Goal: Task Accomplishment & Management: Manage account settings

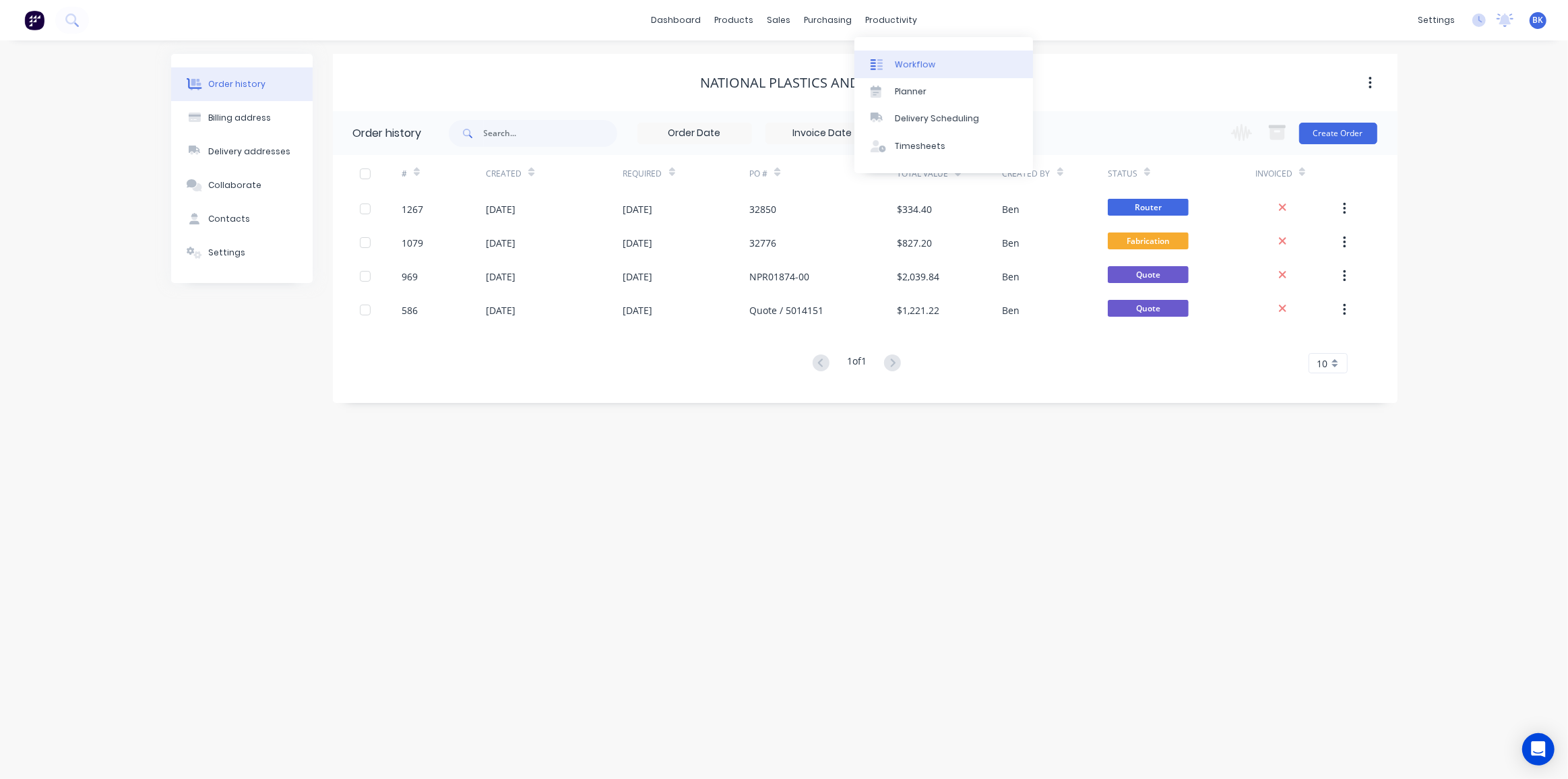
click at [914, 61] on div "Workflow" at bounding box center [915, 65] width 41 height 12
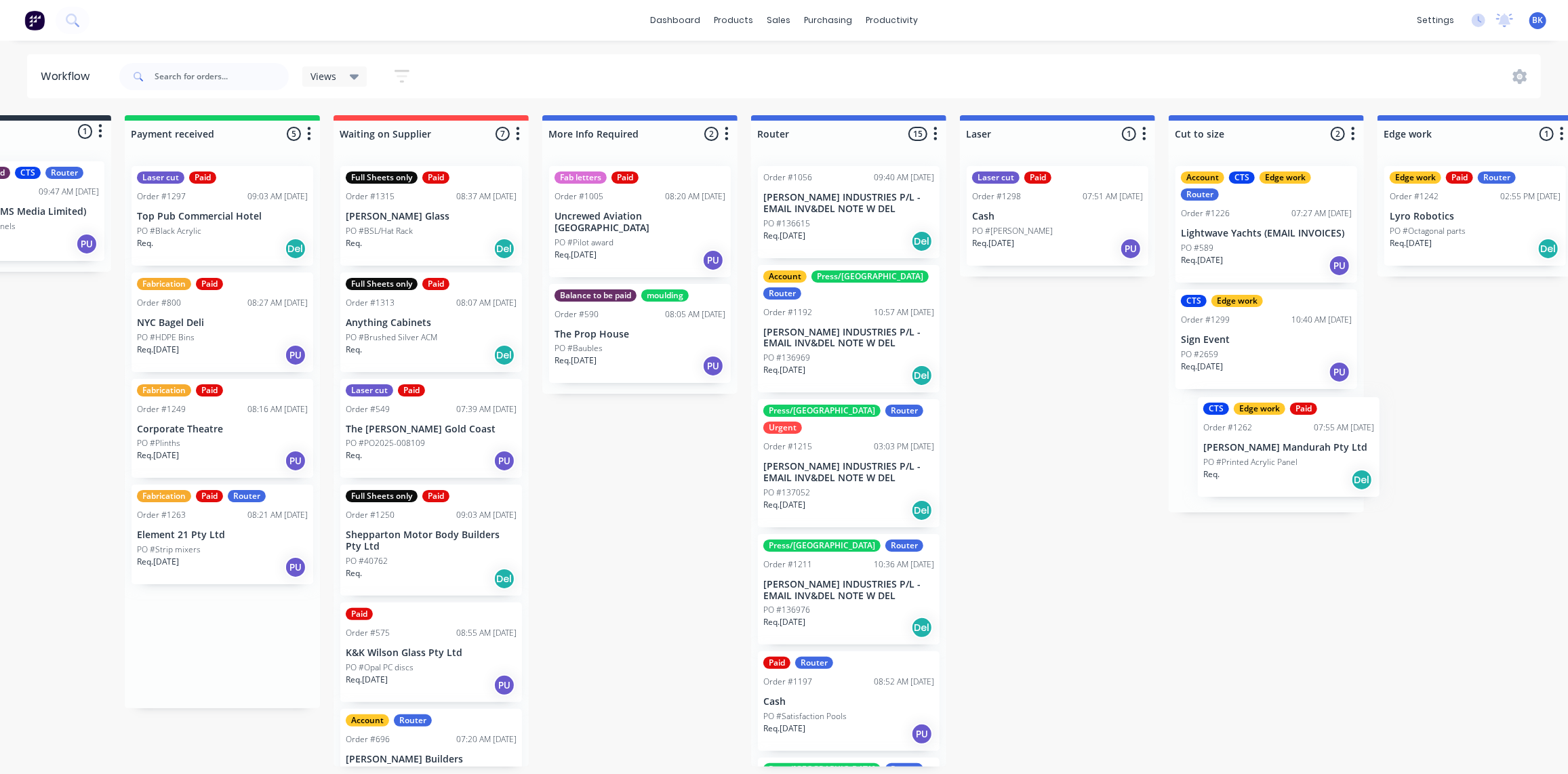
drag, startPoint x: 313, startPoint y: 228, endPoint x: 1256, endPoint y: 456, distance: 970.2
click at [1260, 457] on div "Submitted 1 Status colour #273444 hex #273444 Save Cancel Summaries Total order…" at bounding box center [1498, 440] width 3244 height 651
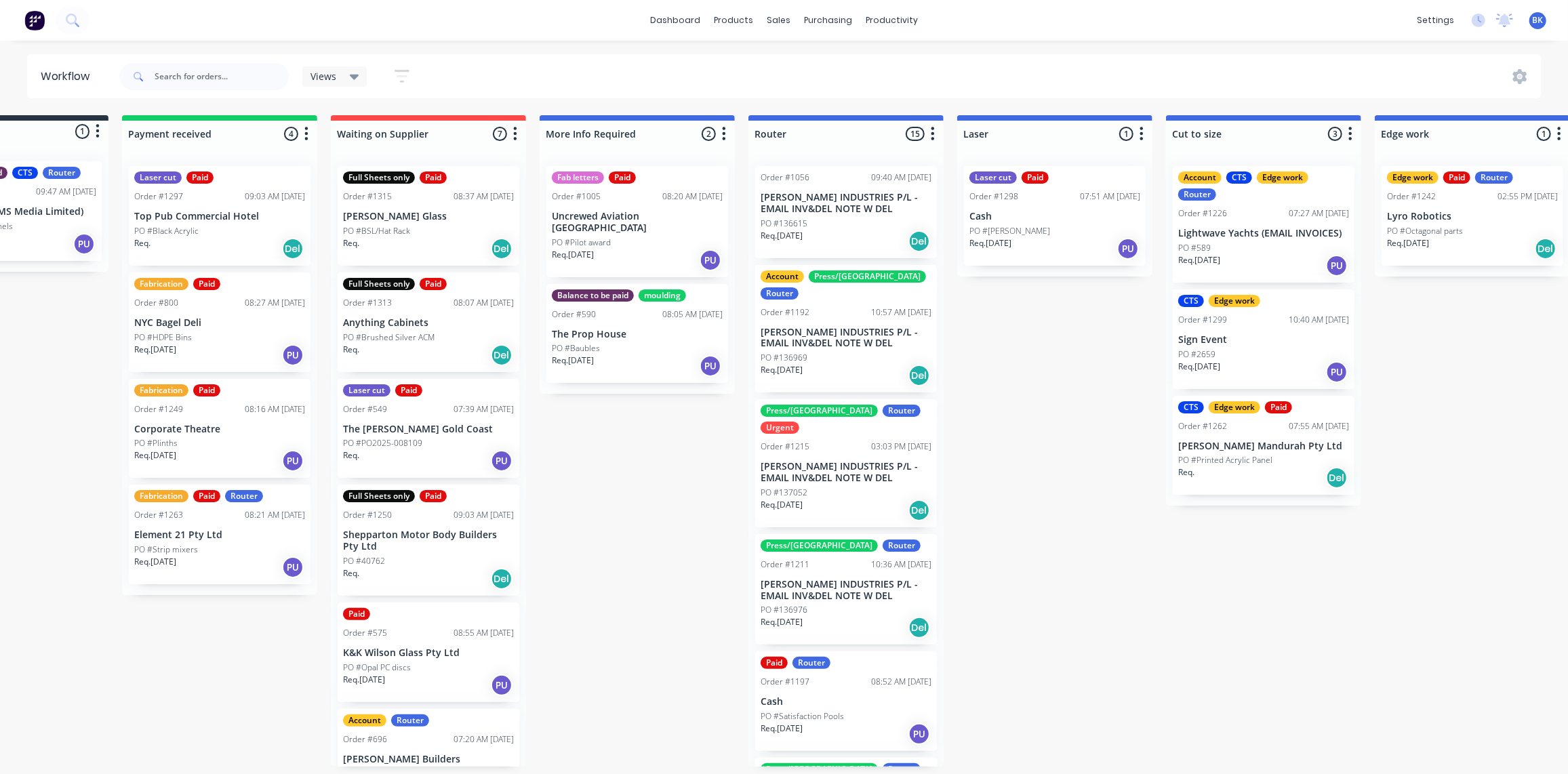
click at [234, 234] on div "PO #Black Acrylic" at bounding box center [219, 231] width 171 height 12
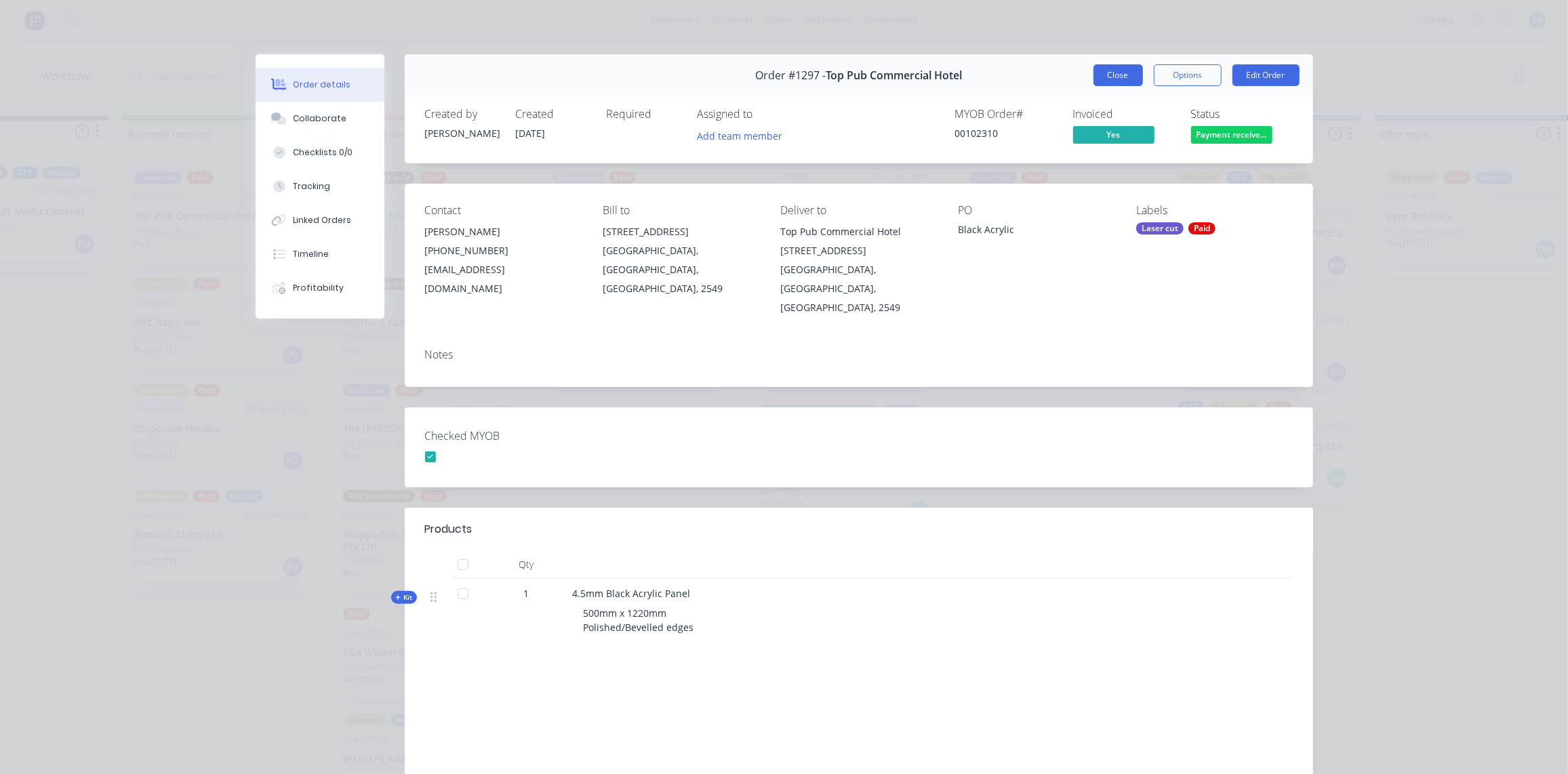
click at [1106, 80] on button "Close" at bounding box center [1118, 75] width 49 height 22
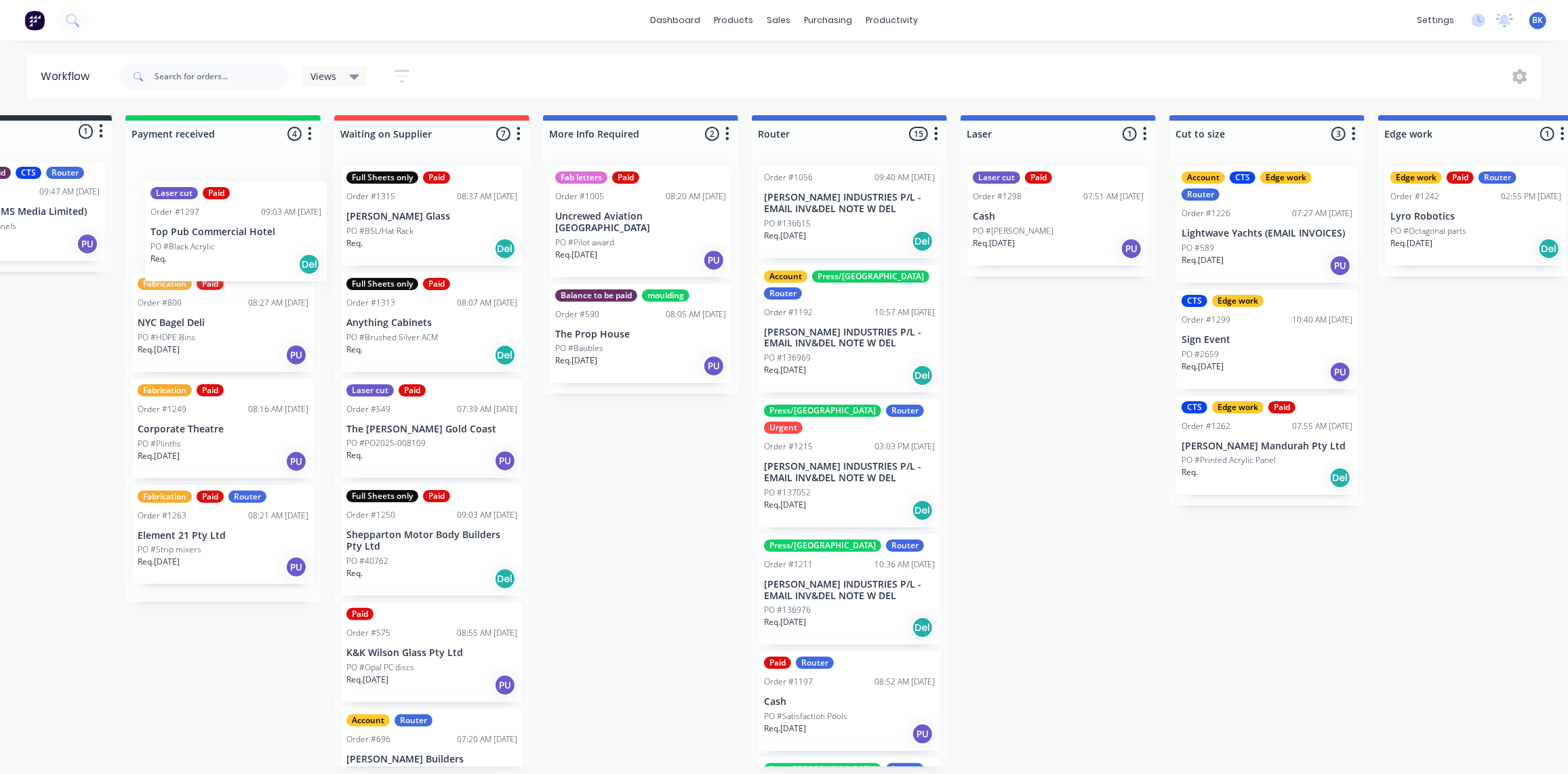
scroll to position [0, 112]
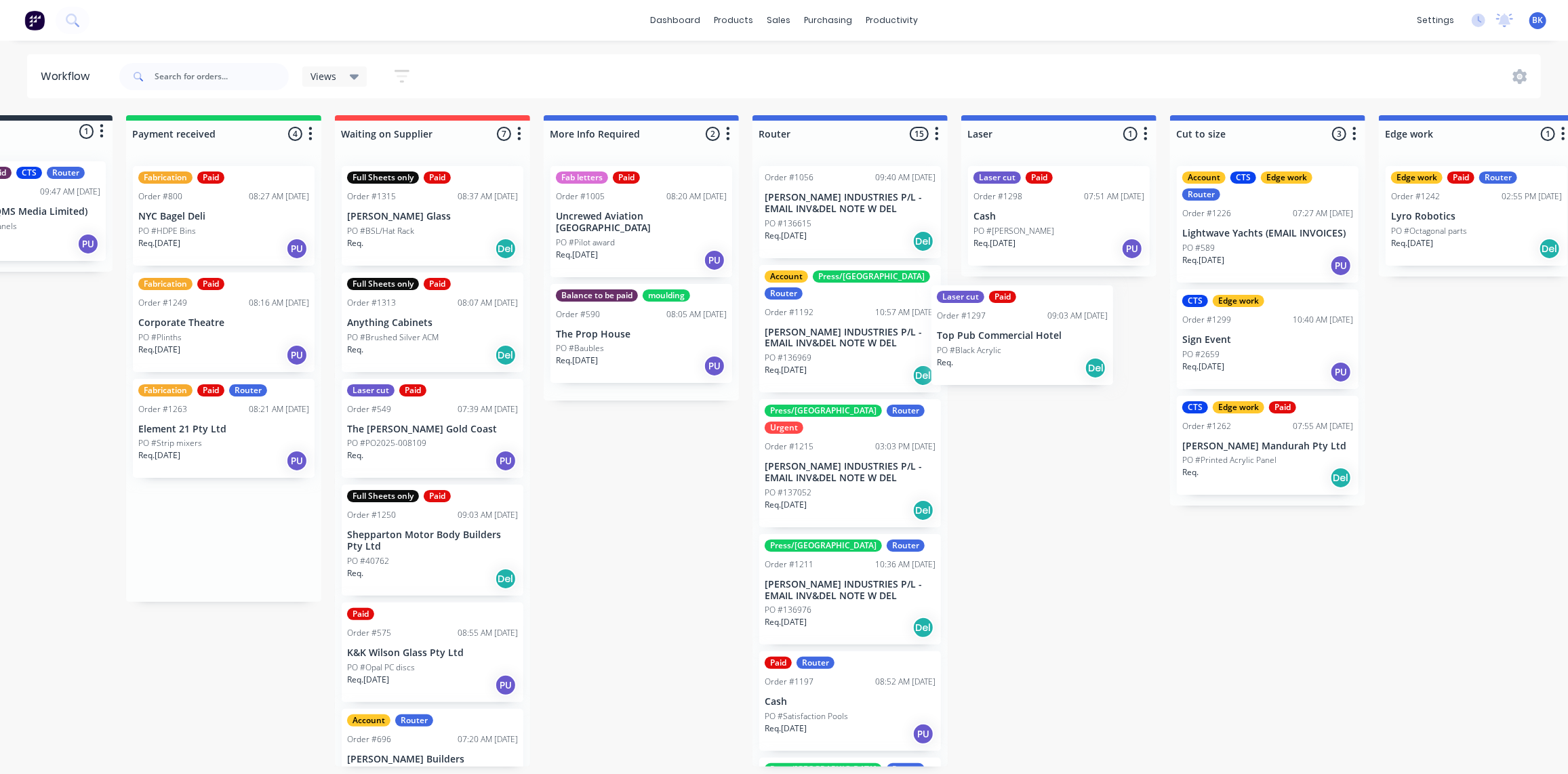
drag, startPoint x: 177, startPoint y: 212, endPoint x: 990, endPoint y: 336, distance: 822.4
click at [990, 336] on div "Submitted 1 Status colour #273444 hex #273444 Save Cancel Summaries Total order…" at bounding box center [1500, 440] width 3244 height 651
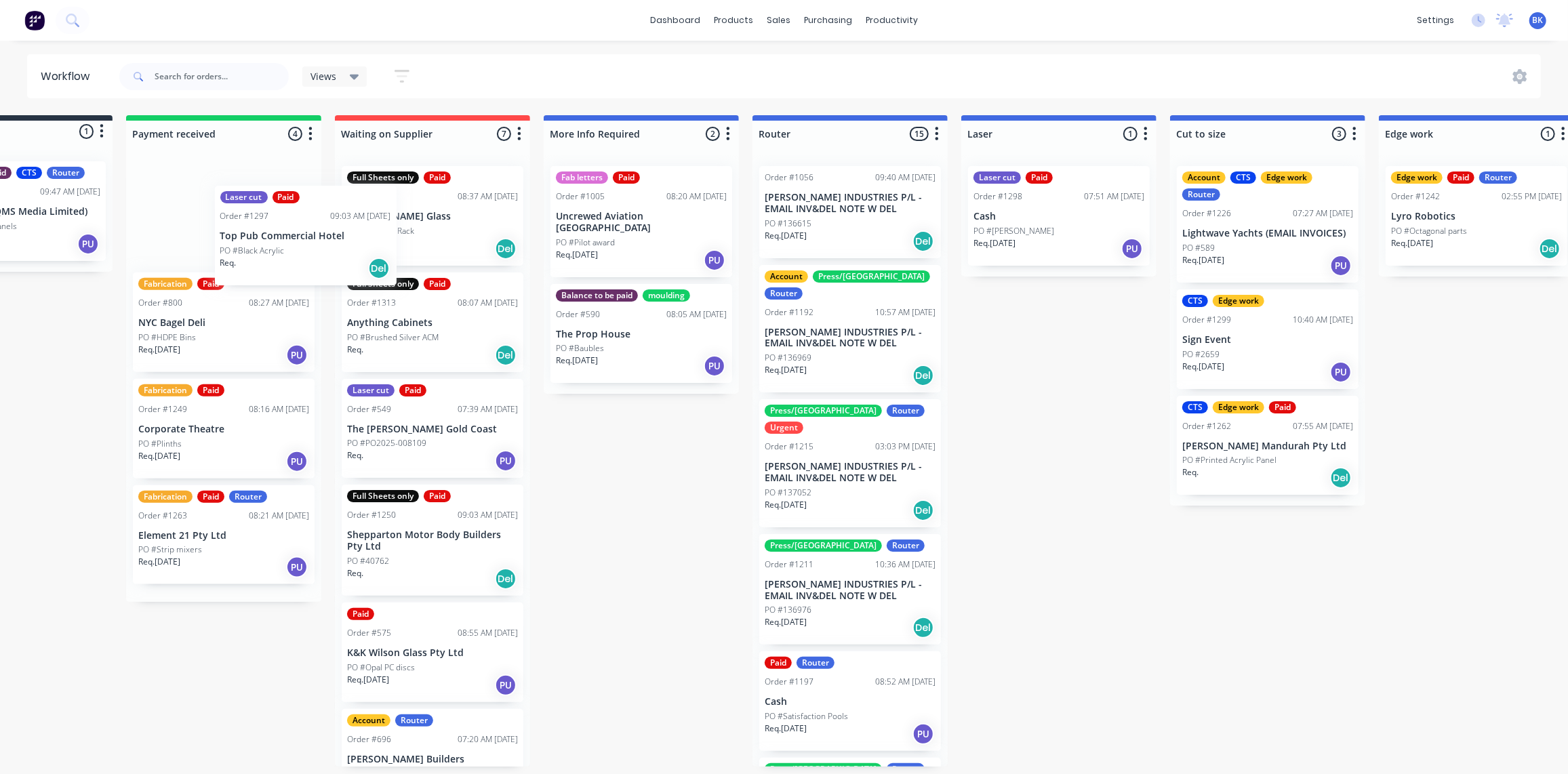
scroll to position [0, 105]
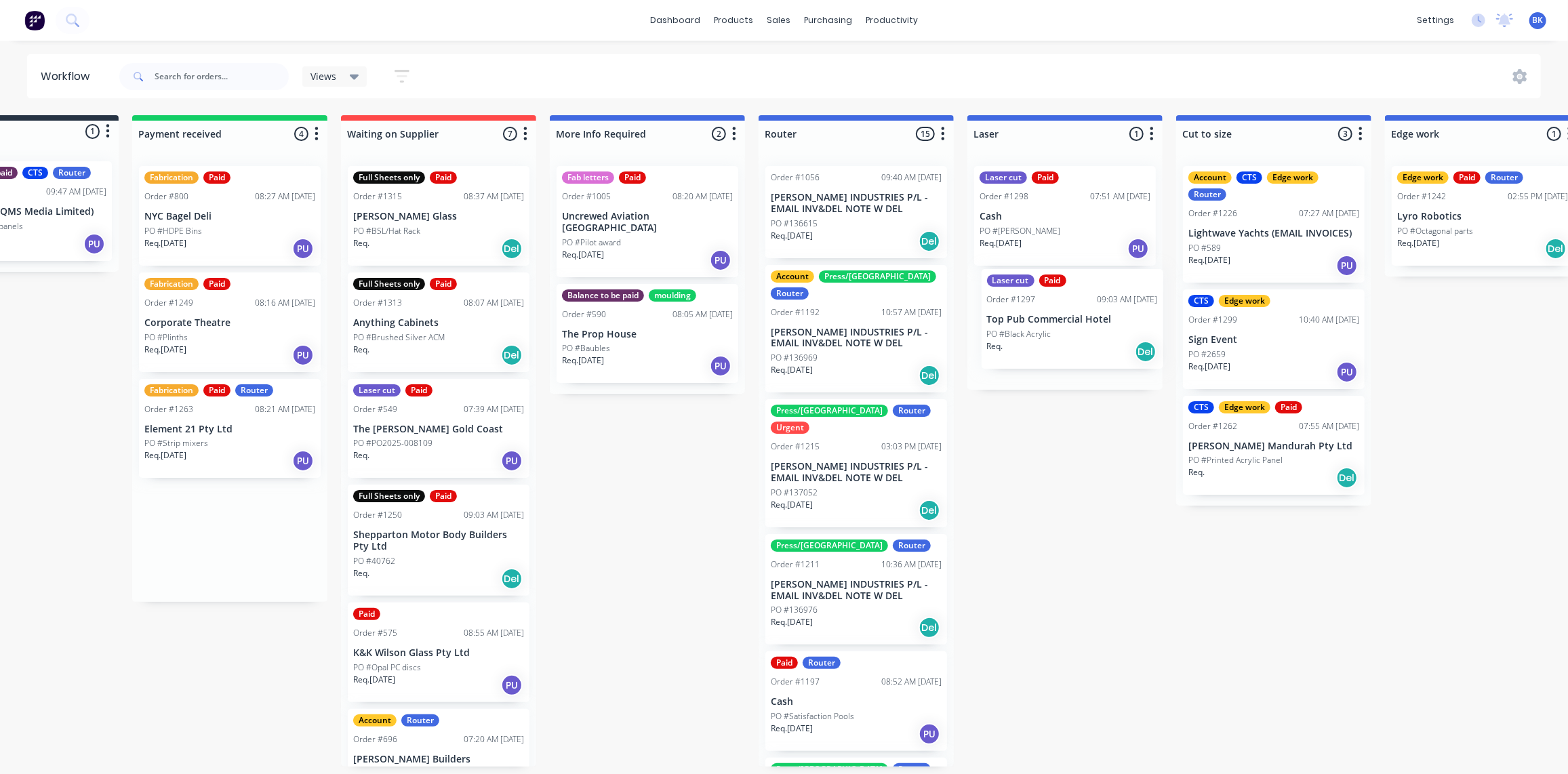
drag, startPoint x: 252, startPoint y: 244, endPoint x: 1027, endPoint y: 321, distance: 778.8
click at [1027, 321] on div "Submitted 1 Status colour #273444 hex #273444 Save Cancel Summaries Total order…" at bounding box center [1506, 440] width 3244 height 651
click at [199, 233] on p "PO #HDPE Bins" at bounding box center [173, 231] width 58 height 12
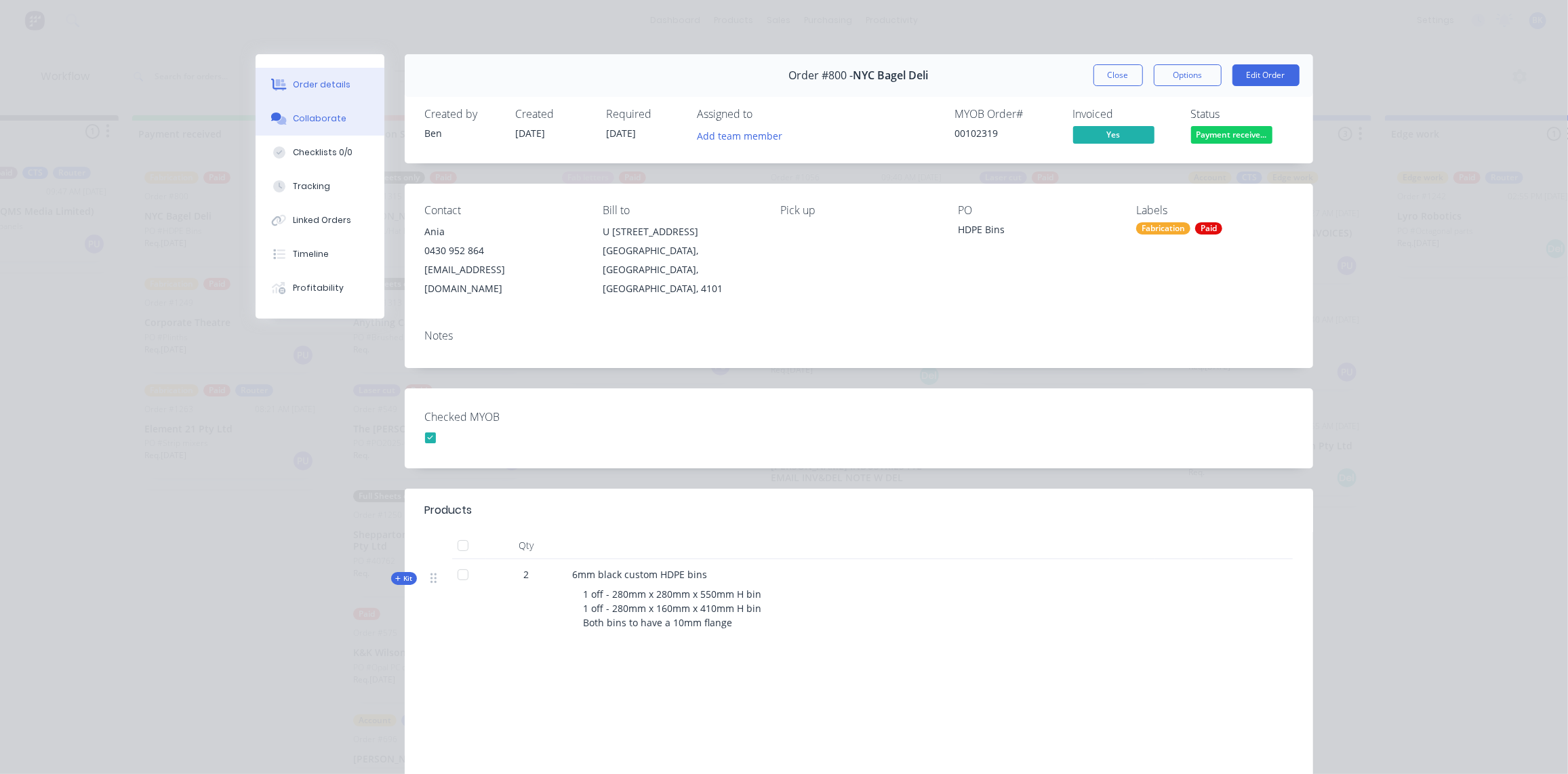
click at [315, 121] on div "Collaborate" at bounding box center [319, 118] width 54 height 12
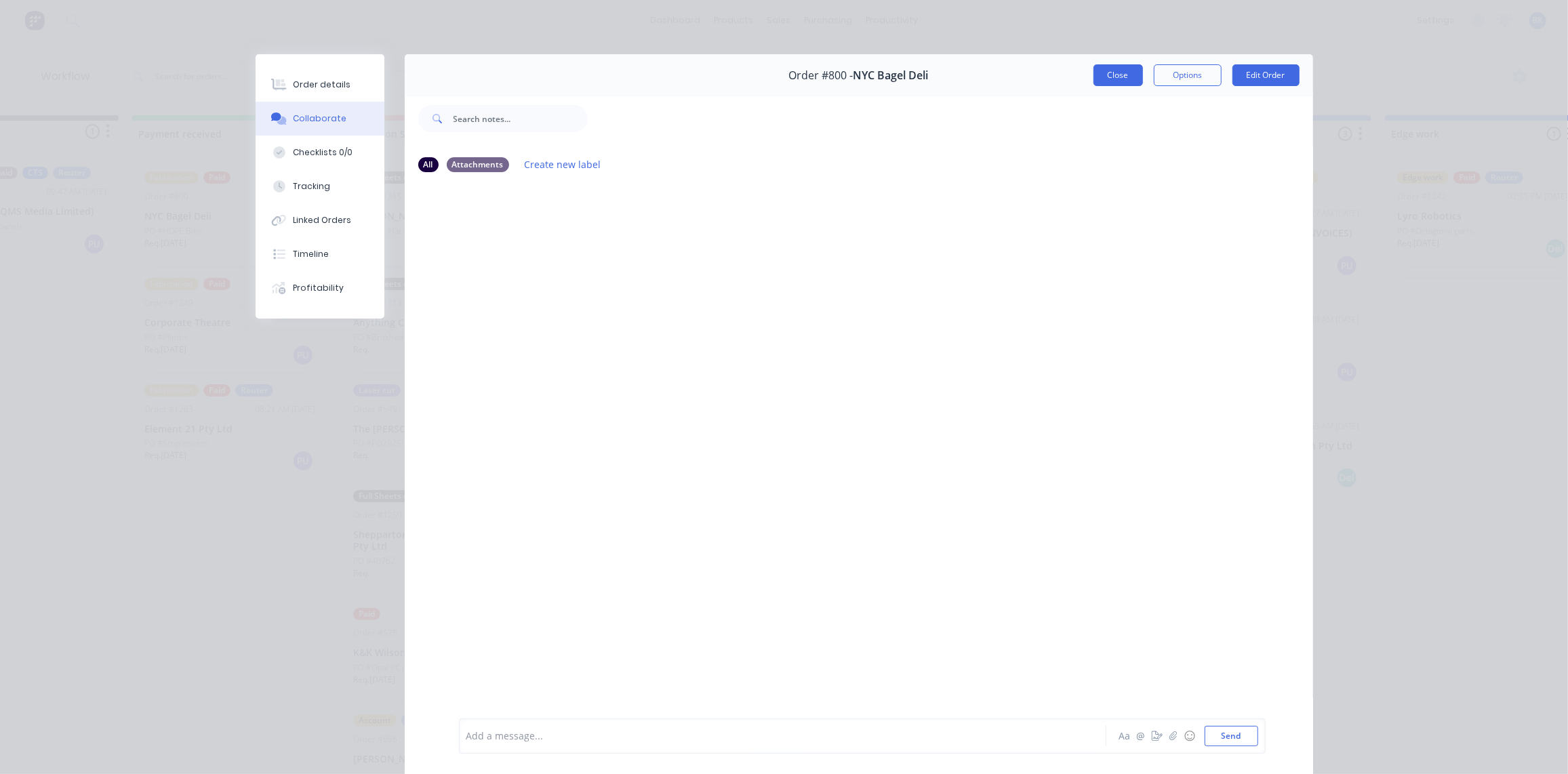
click at [1119, 74] on button "Close" at bounding box center [1118, 75] width 49 height 22
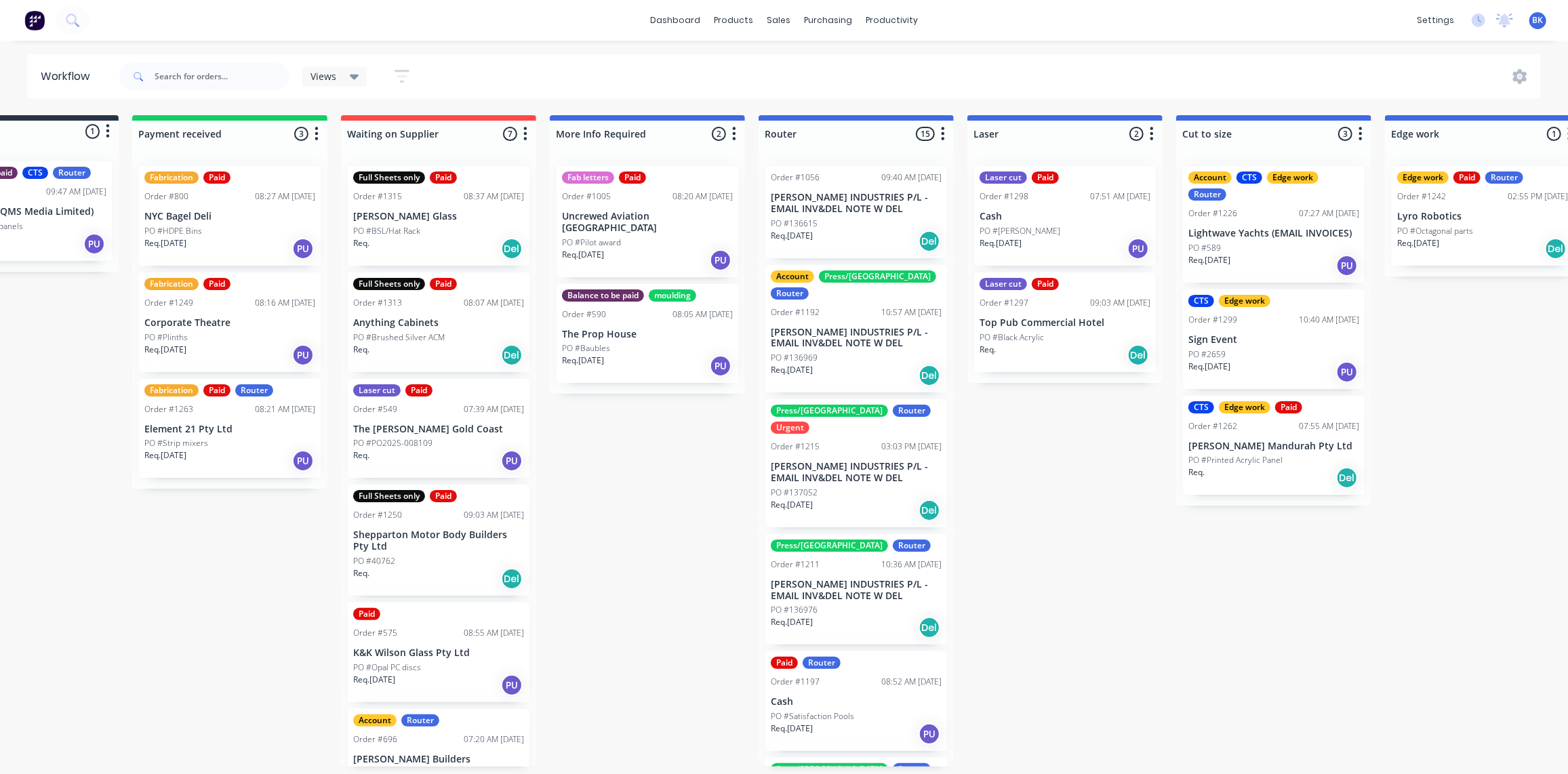
click at [227, 324] on p "Corporate Theatre" at bounding box center [229, 322] width 171 height 11
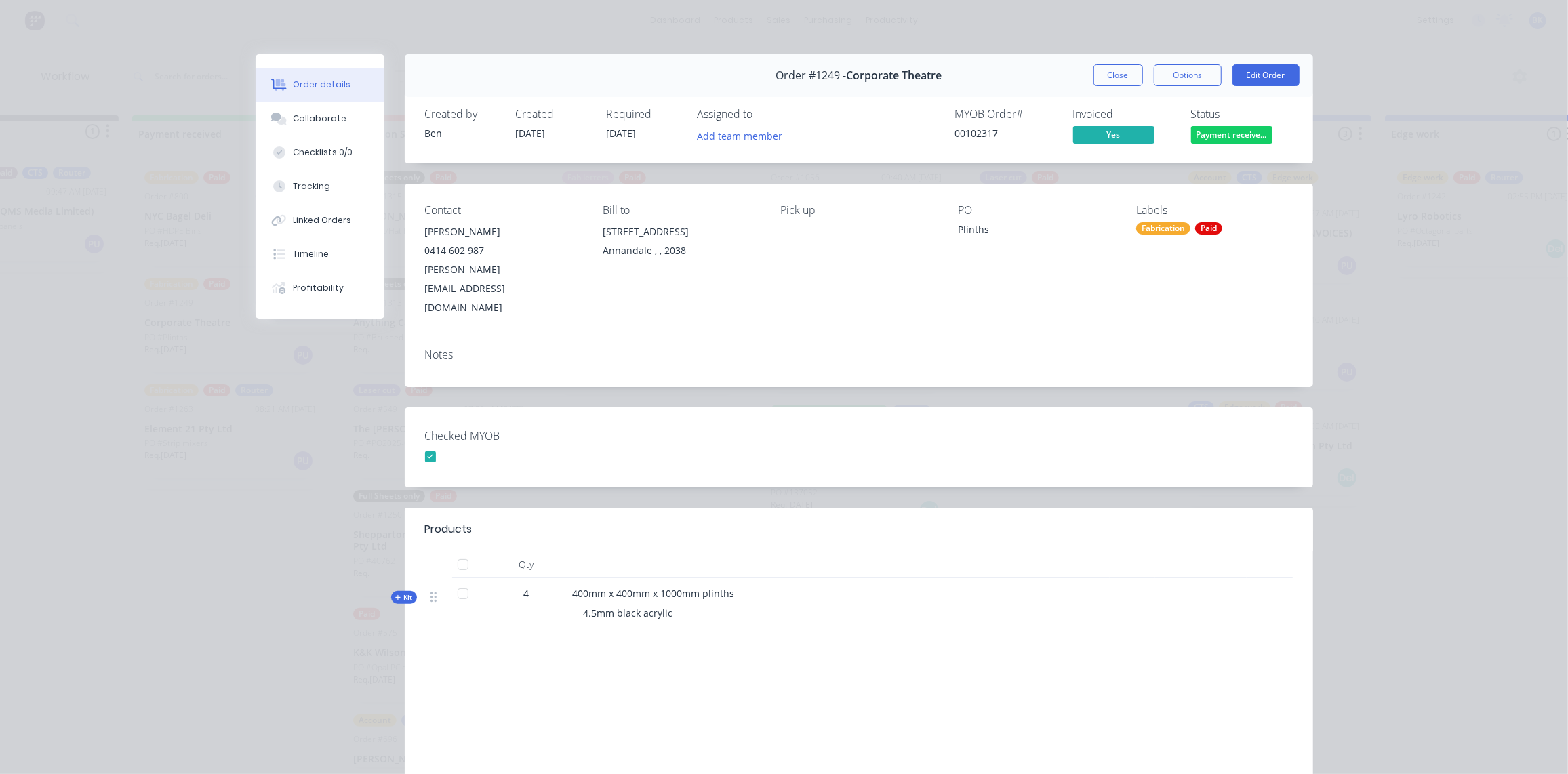
click at [1203, 227] on div "Paid" at bounding box center [1209, 228] width 27 height 12
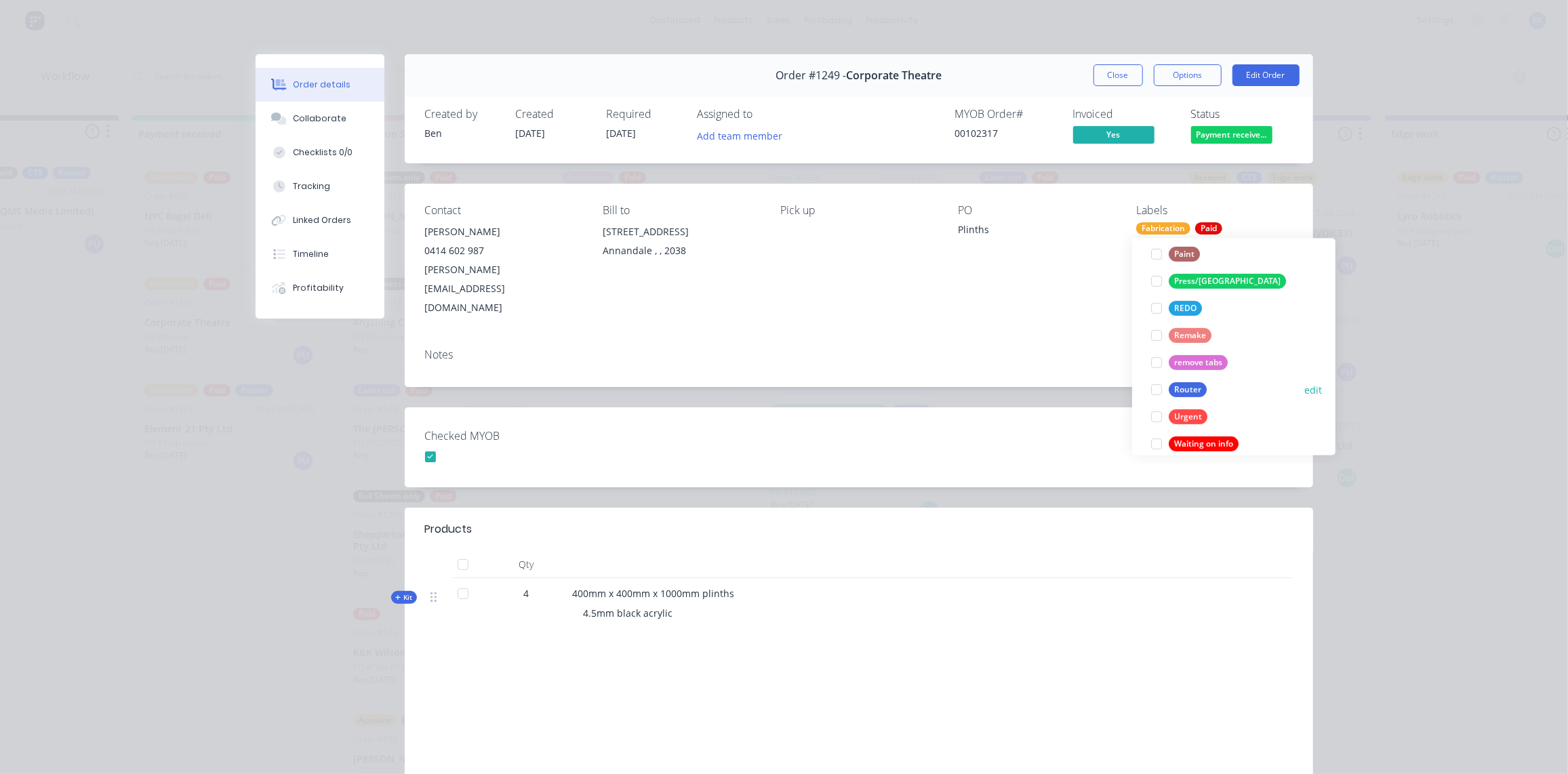
scroll to position [554, 0]
click at [1195, 406] on button "Urgent" at bounding box center [1179, 415] width 67 height 19
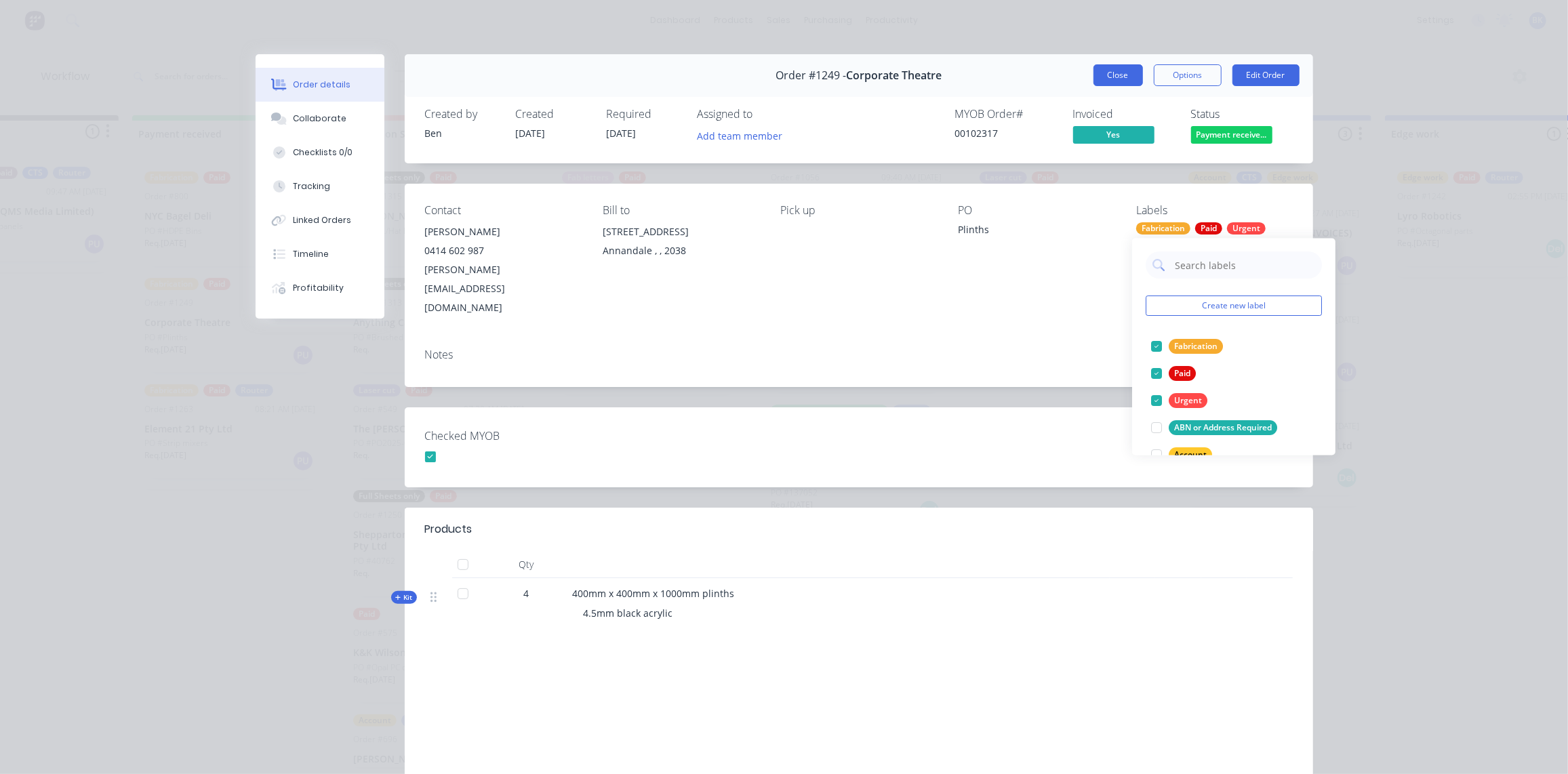
click at [1122, 74] on button "Close" at bounding box center [1118, 75] width 49 height 22
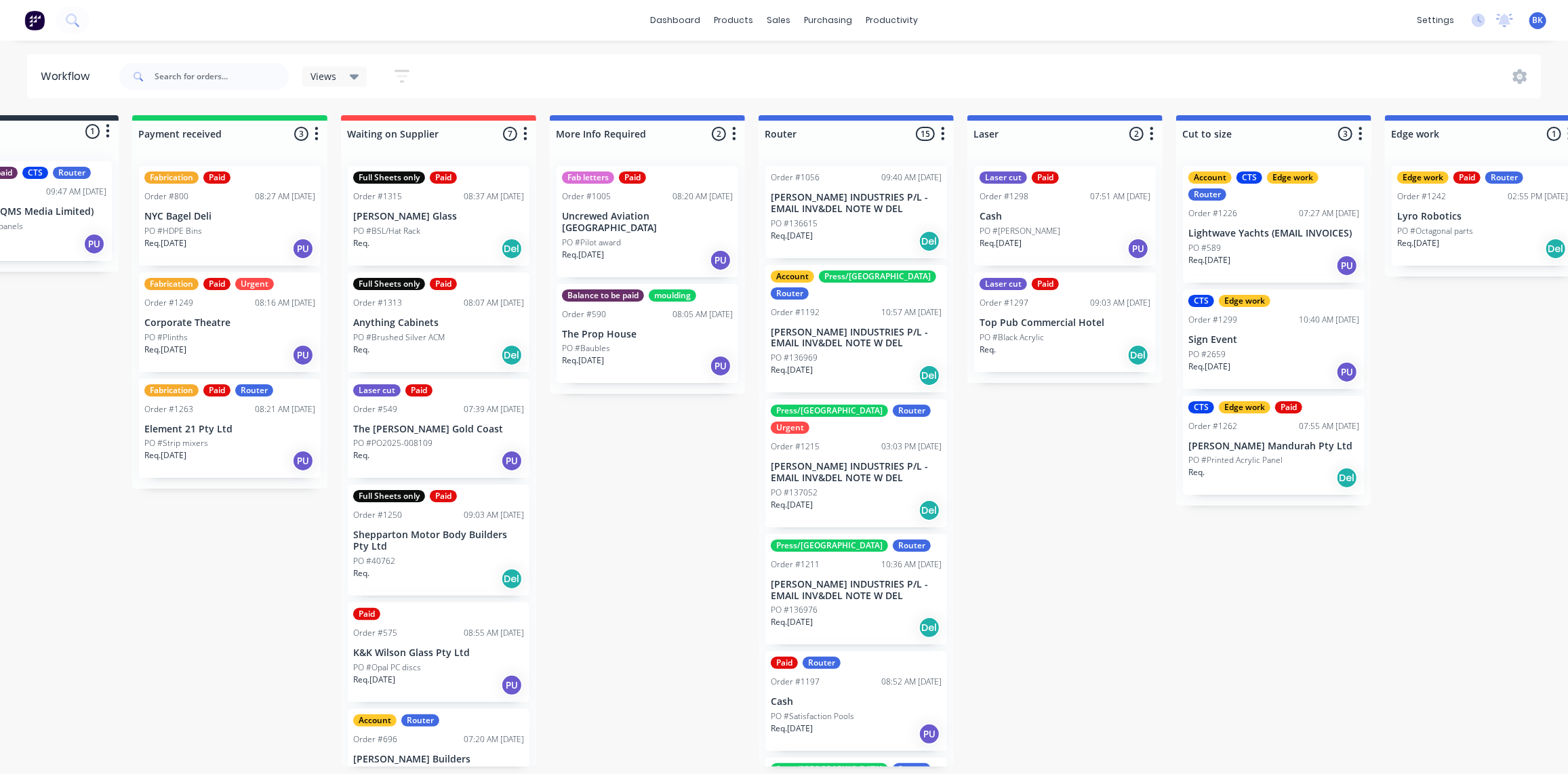
click at [210, 337] on div "PO #Plinths" at bounding box center [229, 337] width 171 height 12
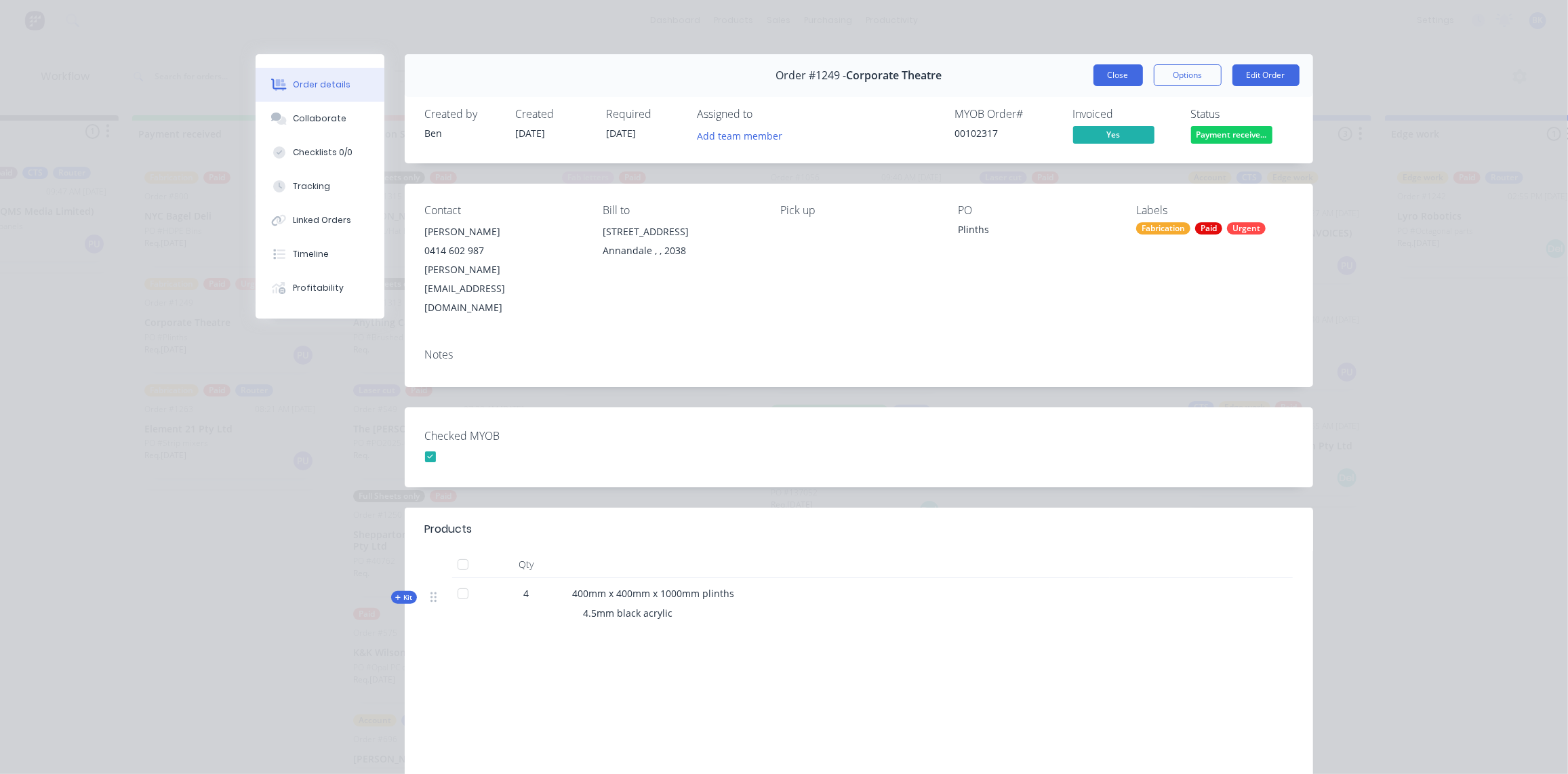
click at [1098, 71] on button "Close" at bounding box center [1118, 75] width 49 height 22
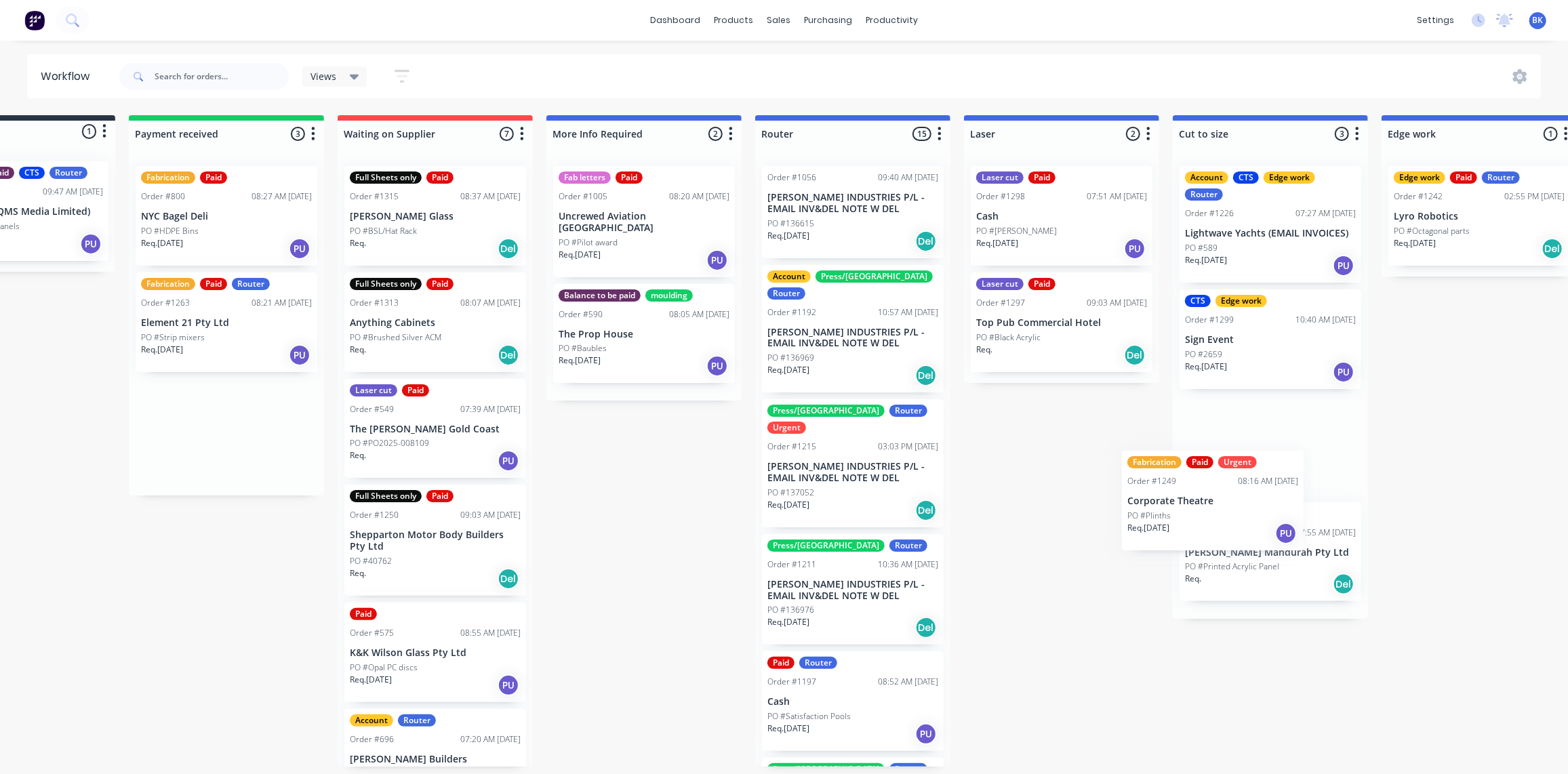
scroll to position [0, 115]
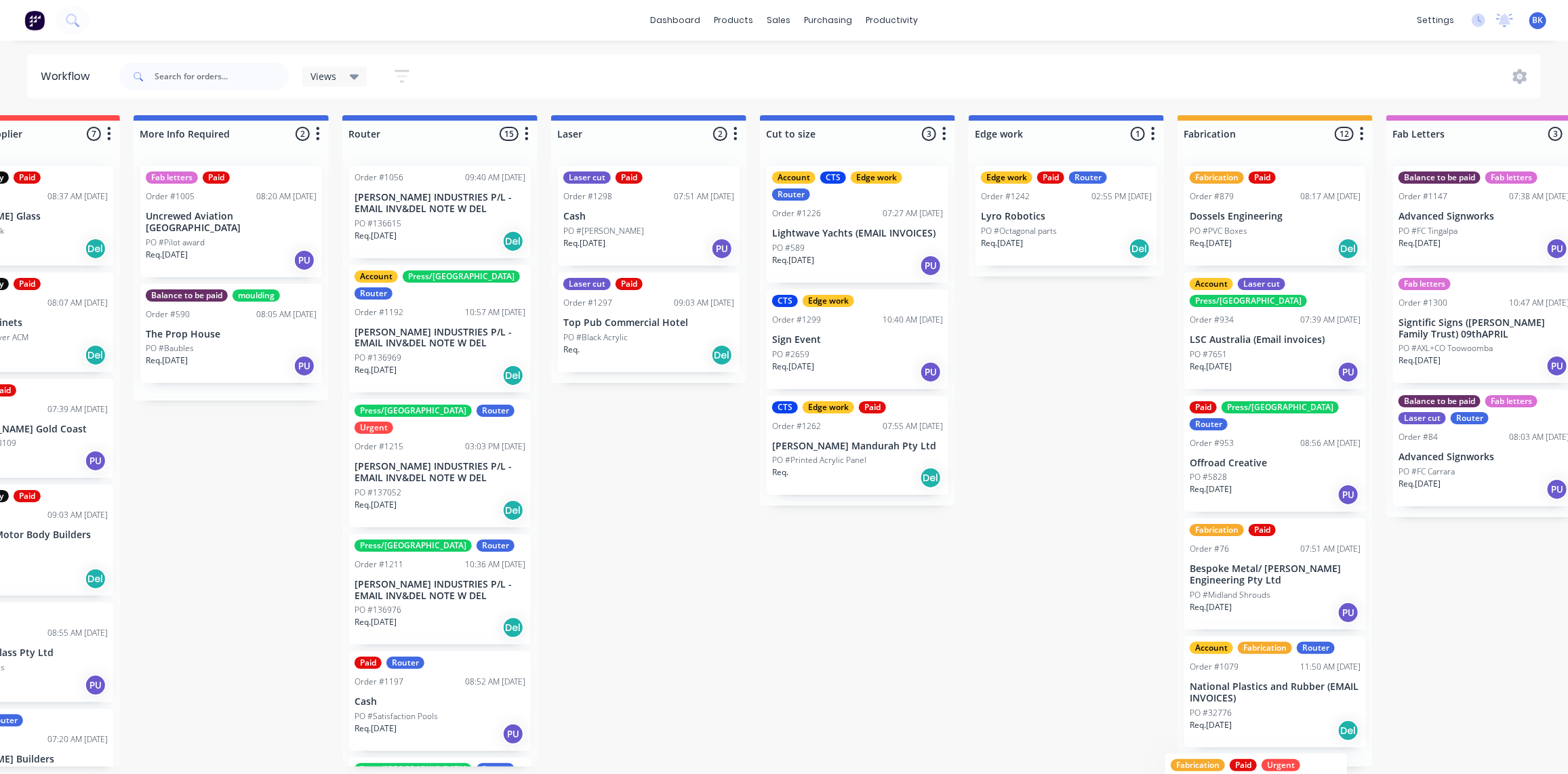
drag, startPoint x: 208, startPoint y: 318, endPoint x: 1239, endPoint y: 799, distance: 1137.7
click at [1046, 693] on html "dashboard products sales purchasing productivity dashboard products Product Cat…" at bounding box center [262, 346] width 1568 height 693
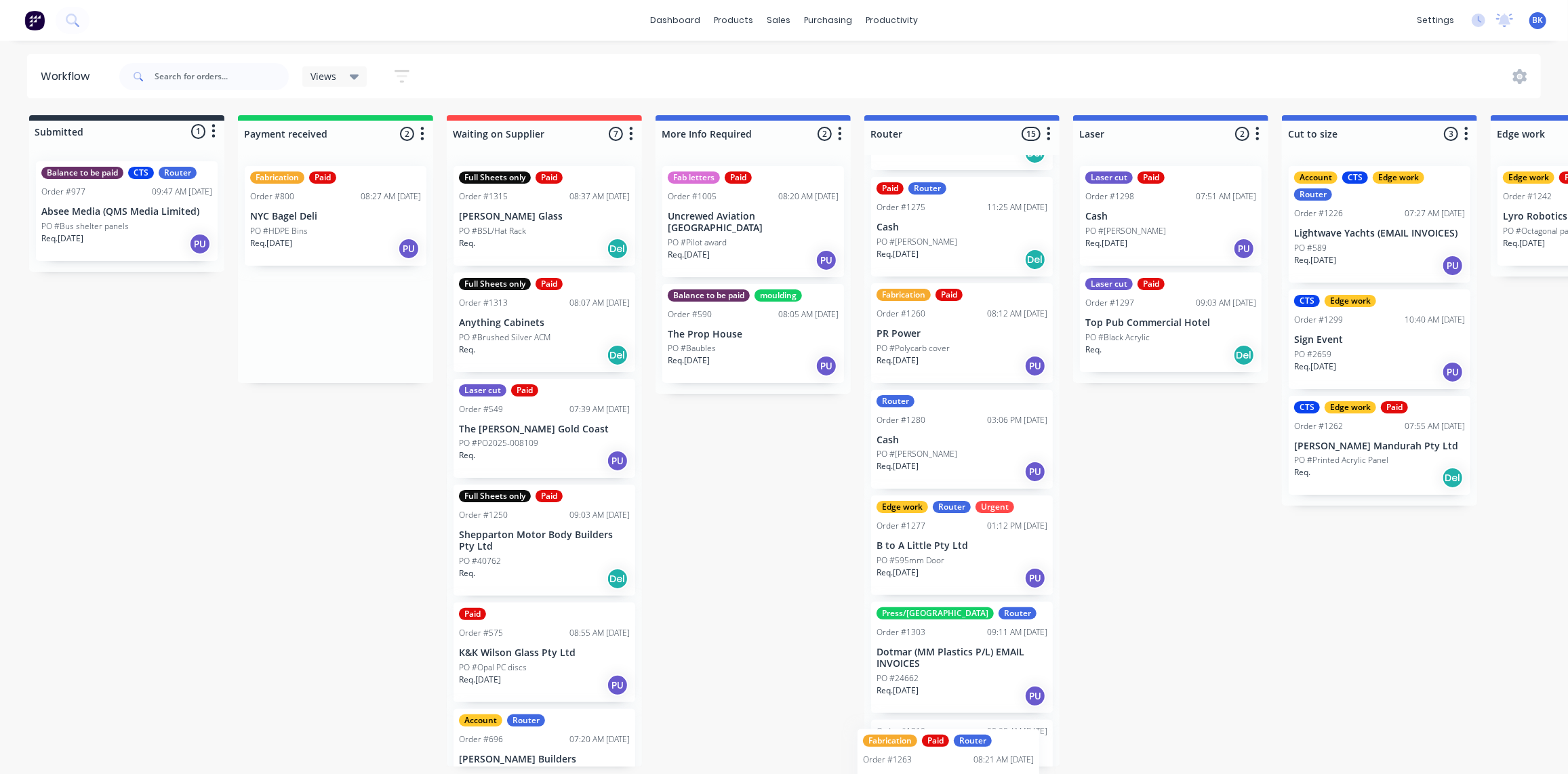
scroll to position [1153, 0]
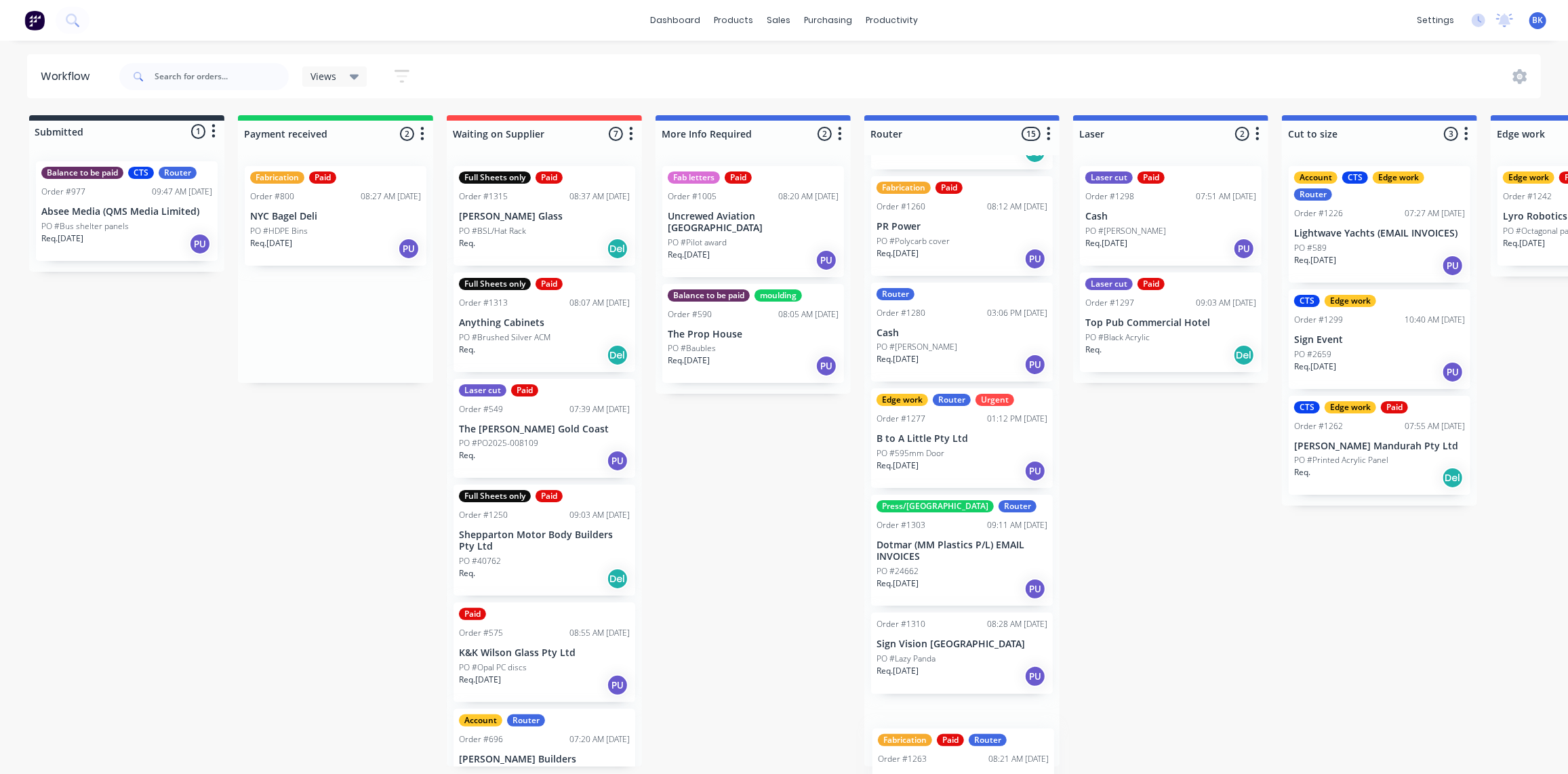
drag, startPoint x: 333, startPoint y: 309, endPoint x: 964, endPoint y: 774, distance: 783.8
click at [964, 693] on html "dashboard products sales purchasing productivity dashboard products Product Cat…" at bounding box center [784, 346] width 1568 height 693
